Goal: Task Accomplishment & Management: Use online tool/utility

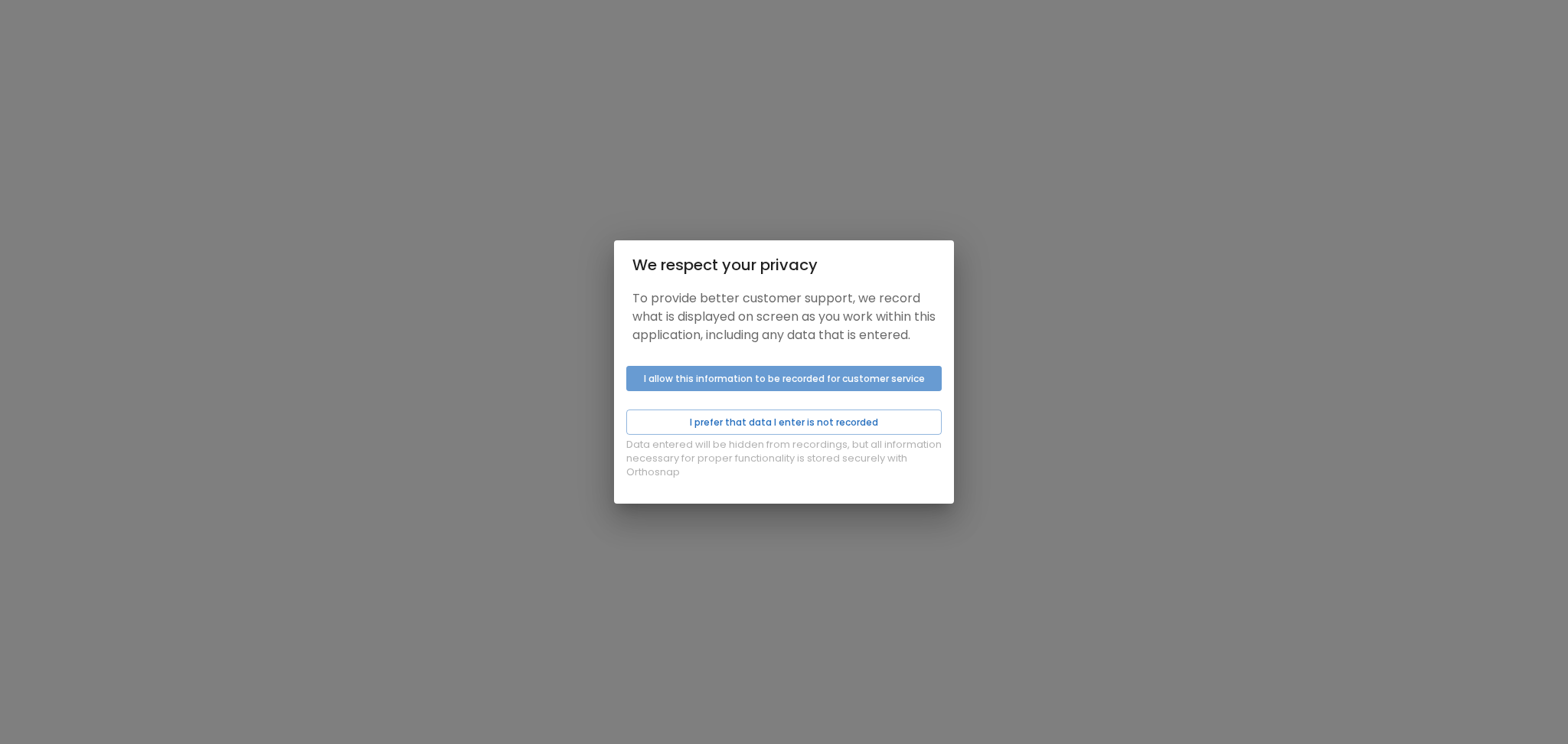
click at [682, 386] on button "I allow this information to be recorded for customer service" at bounding box center [784, 378] width 316 height 25
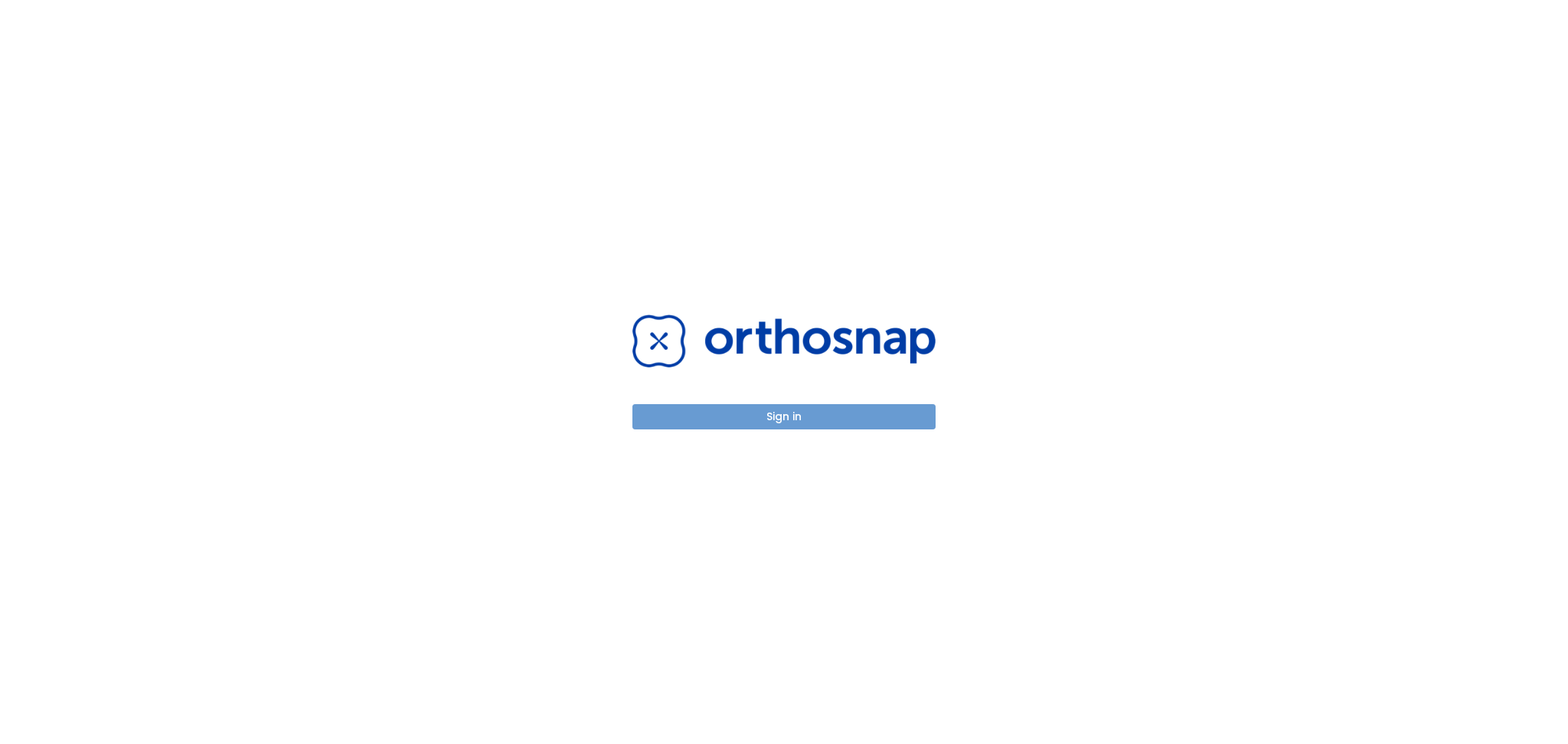
click at [703, 415] on button "Sign in" at bounding box center [784, 416] width 303 height 25
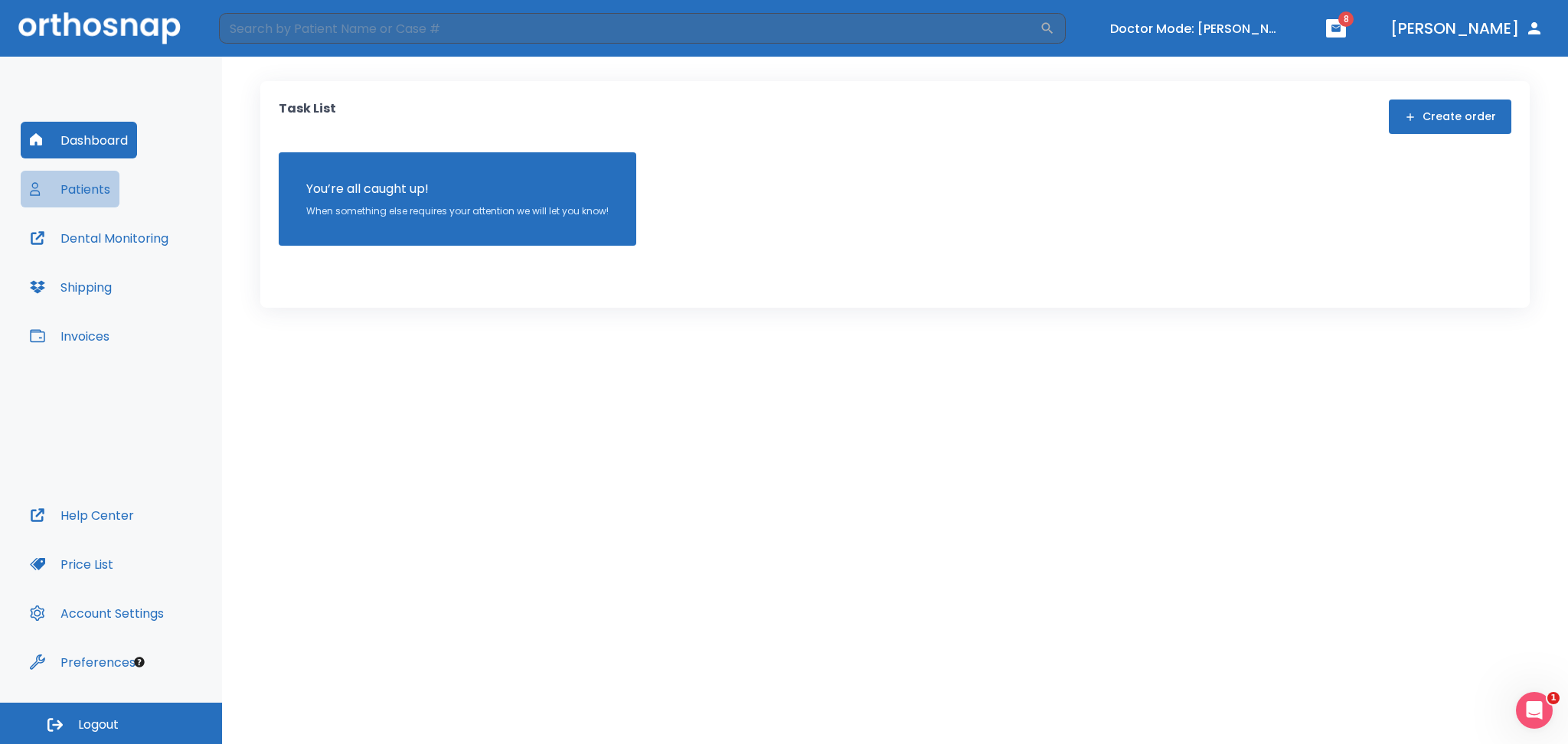
click at [113, 186] on button "Patients" at bounding box center [69, 189] width 98 height 37
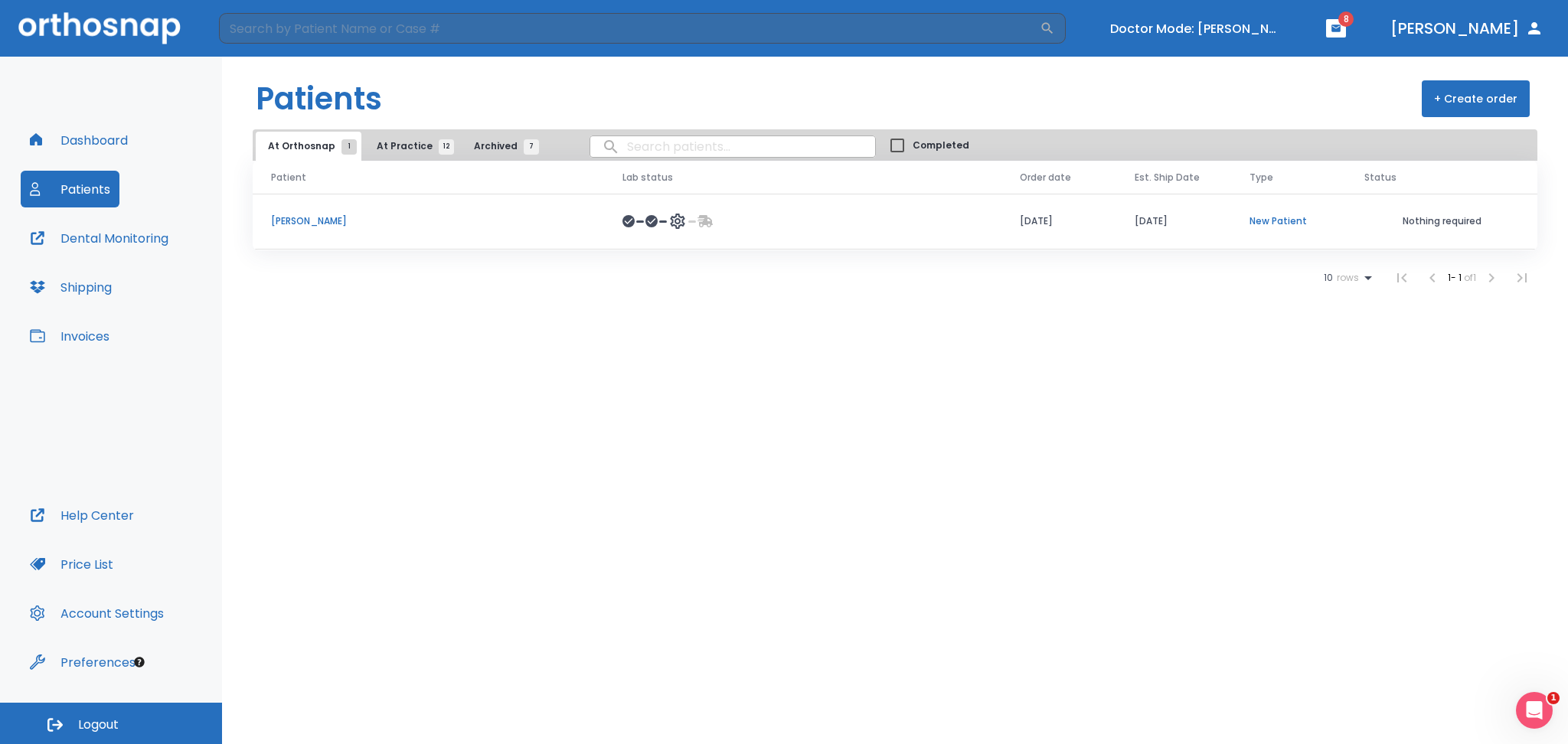
click at [704, 139] on input "search" at bounding box center [733, 146] width 285 height 30
type input "carolina"
click at [393, 144] on span "At Practice 12" at bounding box center [412, 146] width 70 height 14
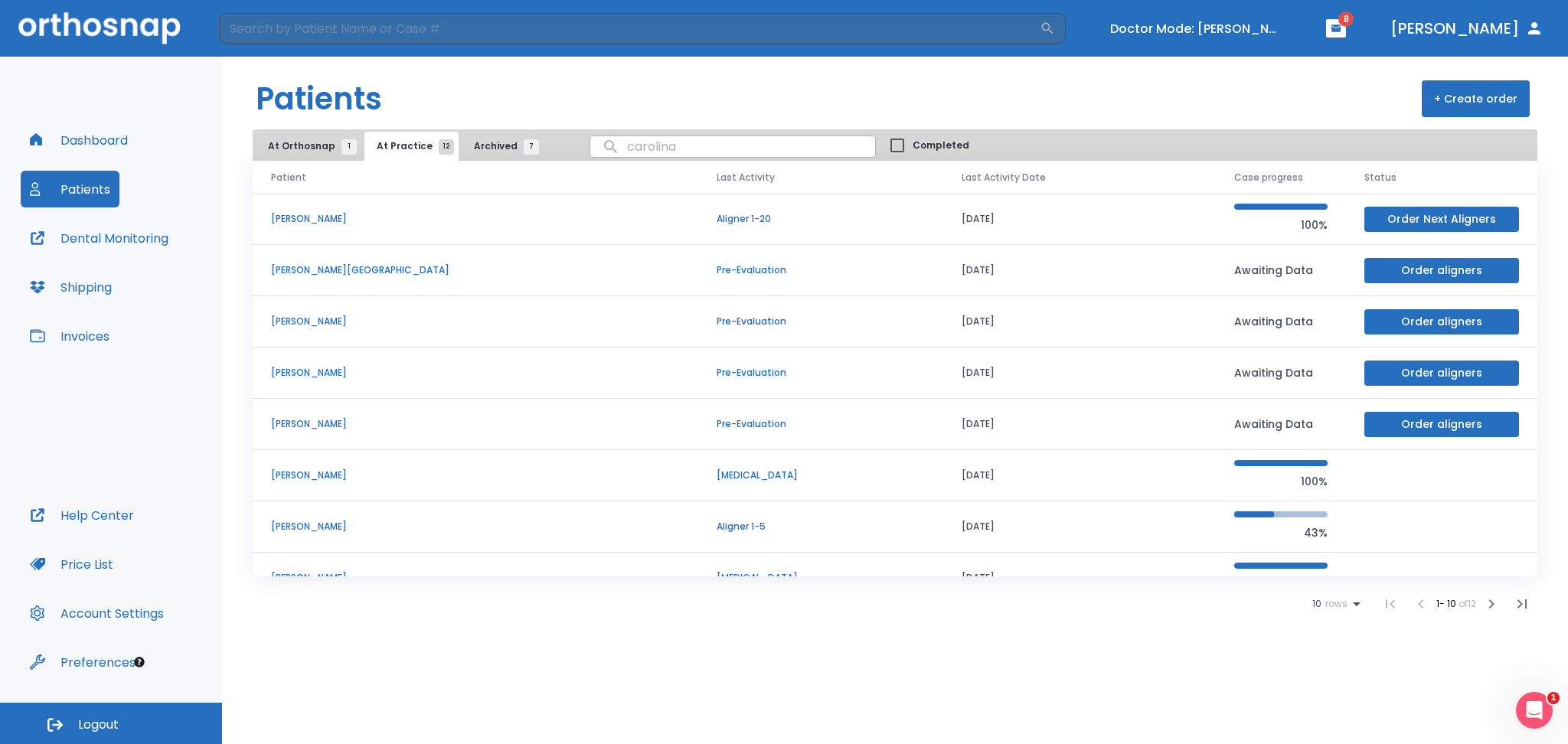
click at [302, 271] on p "Carolina cartagena" at bounding box center [475, 270] width 409 height 14
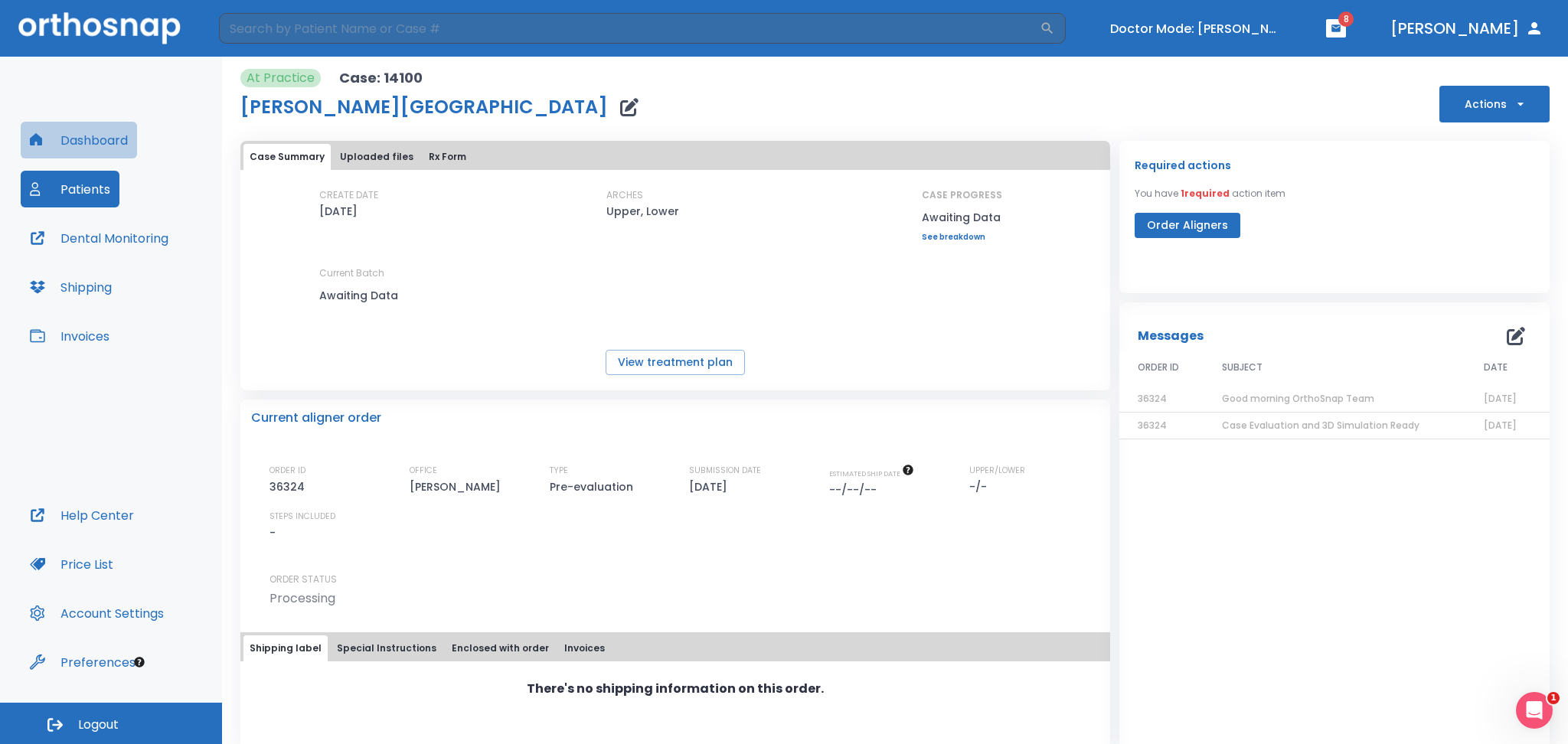
click at [89, 136] on button "Dashboard" at bounding box center [78, 140] width 116 height 37
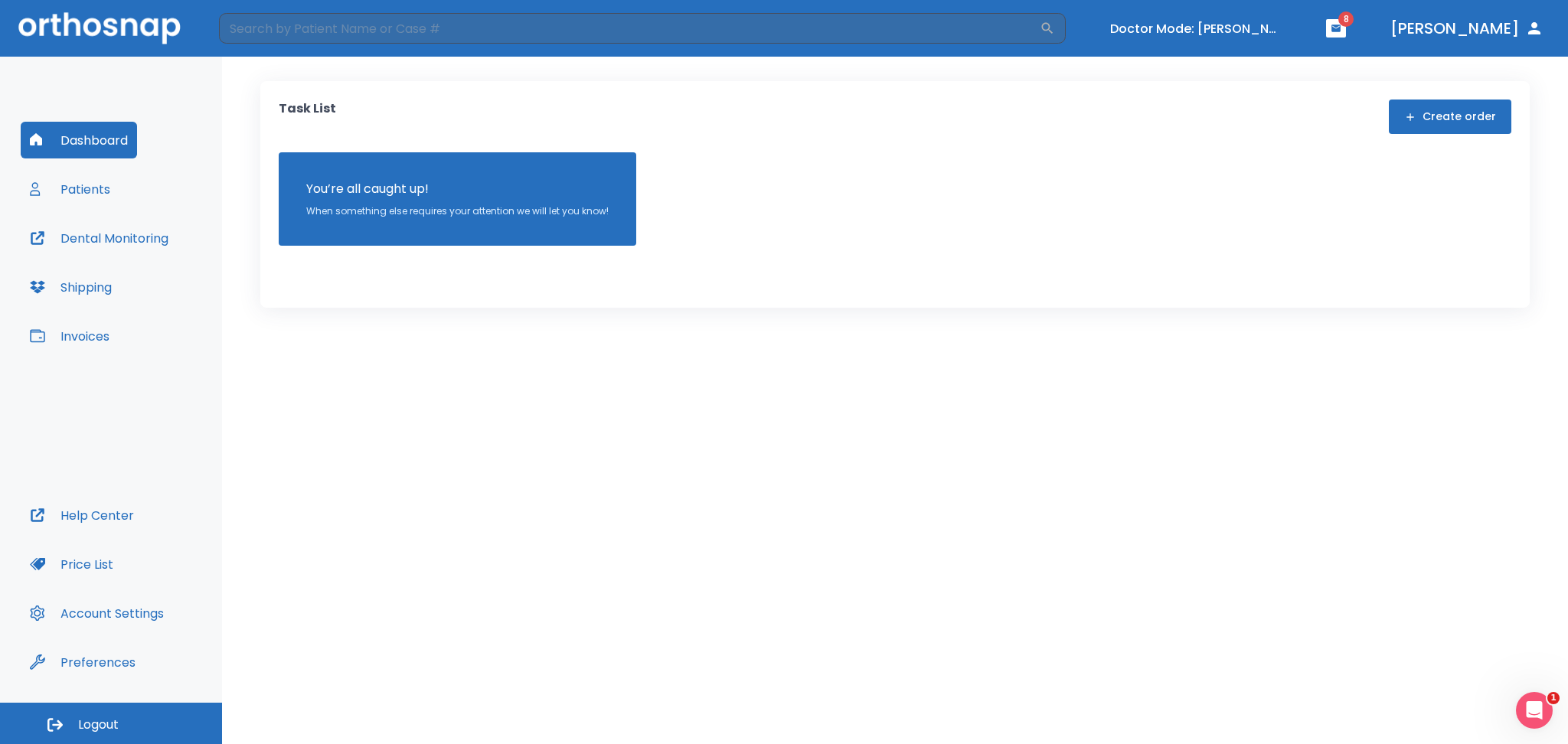
click at [1428, 112] on button "Create order" at bounding box center [1450, 116] width 123 height 34
